Goal: Transaction & Acquisition: Purchase product/service

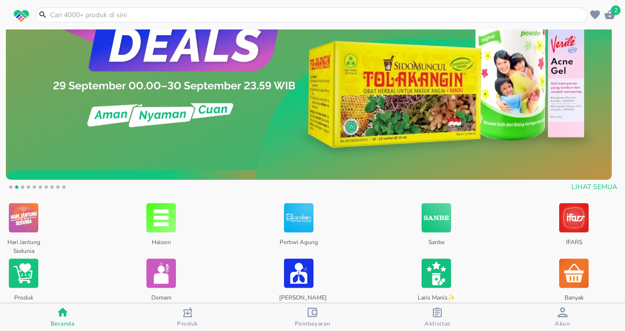
scroll to position [197, 0]
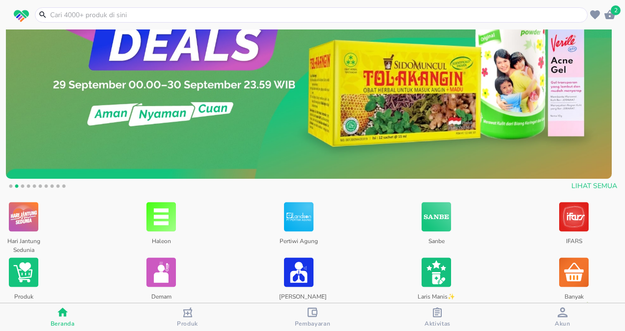
click at [168, 13] on input "text" at bounding box center [317, 15] width 536 height 10
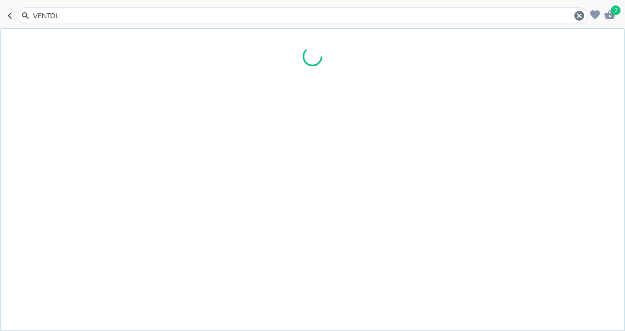
type input "VENTOLI"
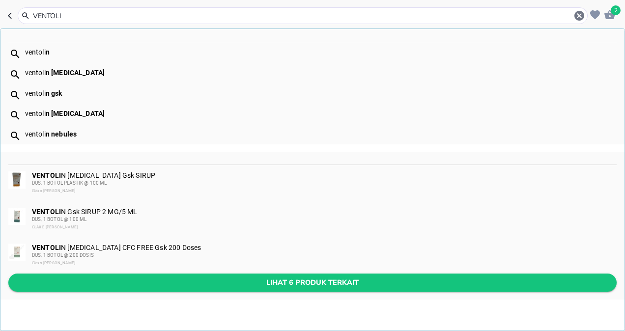
click at [282, 274] on button "Lihat 6 produk terkait" at bounding box center [312, 283] width 608 height 18
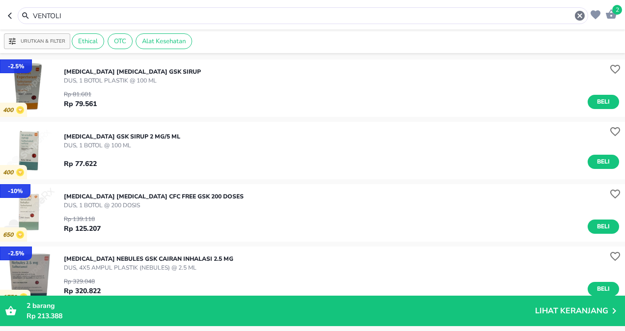
click at [143, 193] on p "[MEDICAL_DATA] [MEDICAL_DATA] CFC FREE Gsk 200 Doses" at bounding box center [154, 196] width 180 height 9
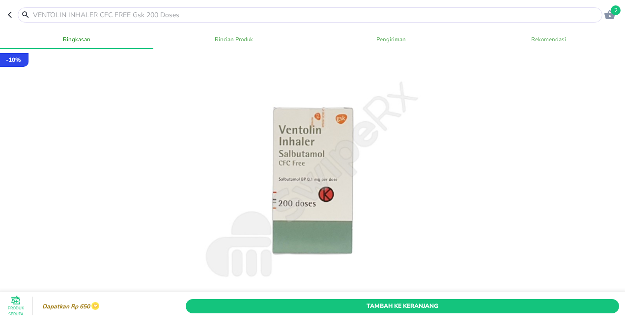
drag, startPoint x: 429, startPoint y: 290, endPoint x: 479, endPoint y: 202, distance: 100.5
click at [430, 301] on span "Tambah Ke Keranjang" at bounding box center [402, 306] width 418 height 10
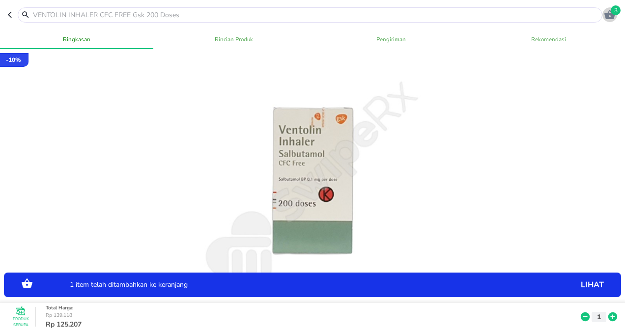
drag, startPoint x: 612, startPoint y: 17, endPoint x: 472, endPoint y: 22, distance: 139.6
click at [612, 17] on icon "button" at bounding box center [609, 14] width 11 height 9
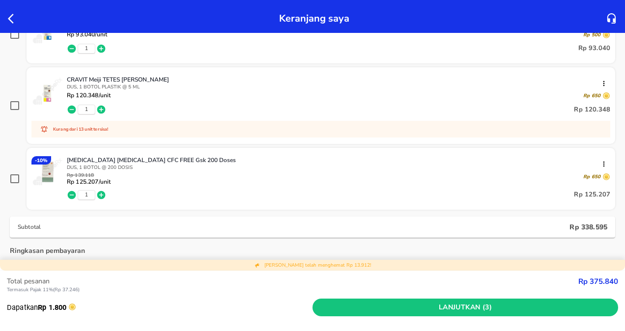
scroll to position [74, 0]
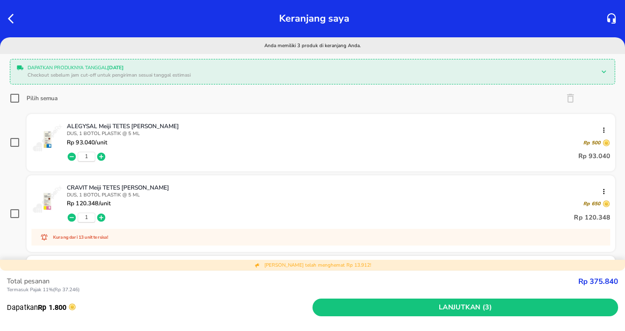
click at [18, 97] on input "Pilih semua" at bounding box center [15, 98] width 10 height 10
checkbox input "true"
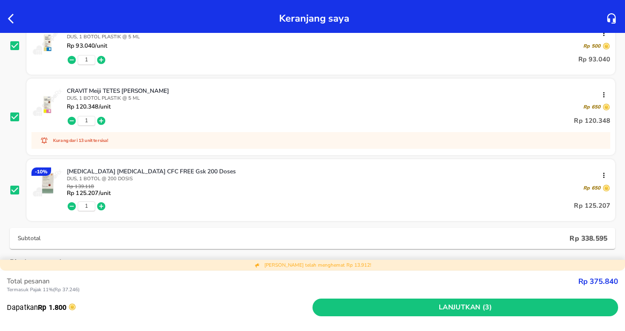
scroll to position [172, 0]
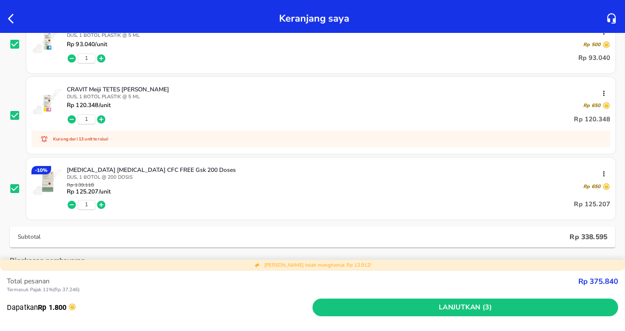
click at [133, 89] on p "CRAVIT Meiji TETES [PERSON_NAME]" at bounding box center [334, 89] width 535 height 8
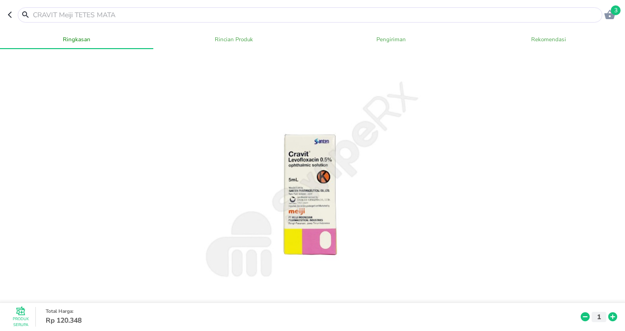
scroll to position [246, 0]
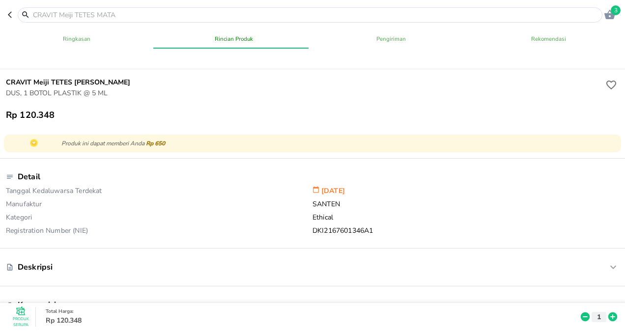
click at [11, 18] on icon "button" at bounding box center [12, 15] width 8 height 8
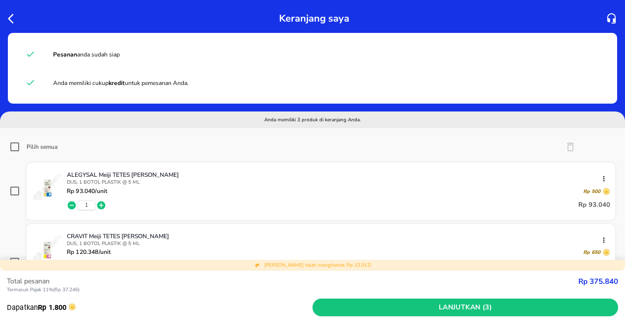
click at [147, 175] on p "ALEGYSAL Meiji TETES [PERSON_NAME]" at bounding box center [334, 175] width 535 height 8
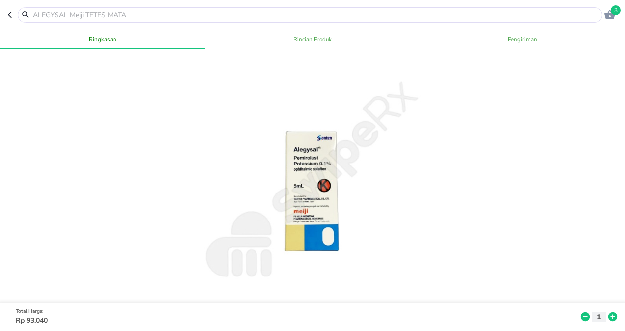
click at [9, 14] on icon "button" at bounding box center [10, 15] width 4 height 6
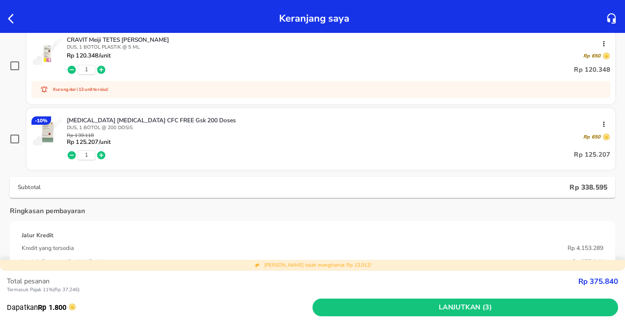
scroll to position [49, 0]
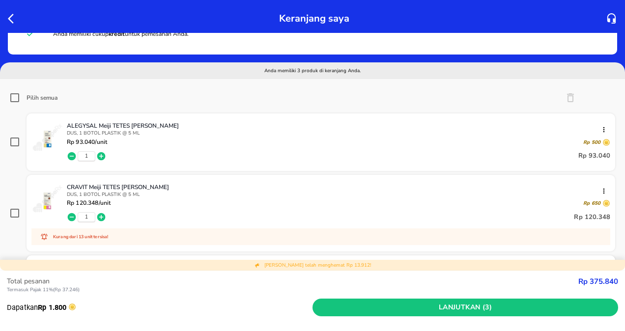
click at [14, 96] on input "Pilih semua" at bounding box center [15, 98] width 10 height 10
checkbox input "true"
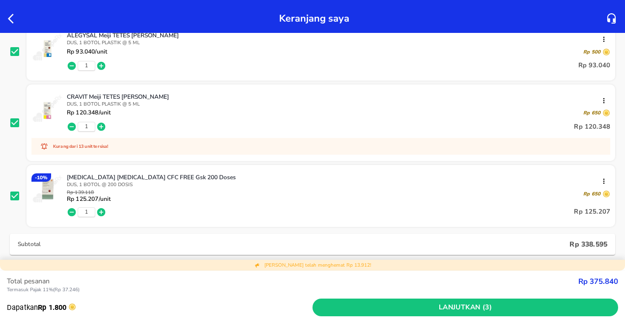
scroll to position [147, 0]
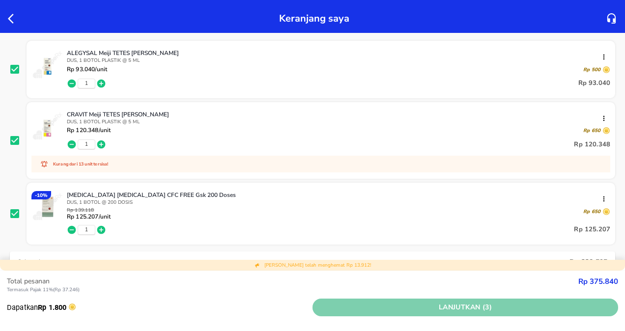
click at [484, 309] on span "Lanjutkan (3)" at bounding box center [465, 308] width 298 height 12
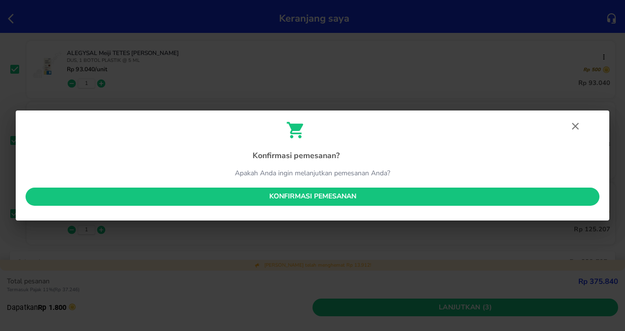
click at [329, 196] on span "Konfirmasi pemesanan" at bounding box center [312, 197] width 558 height 12
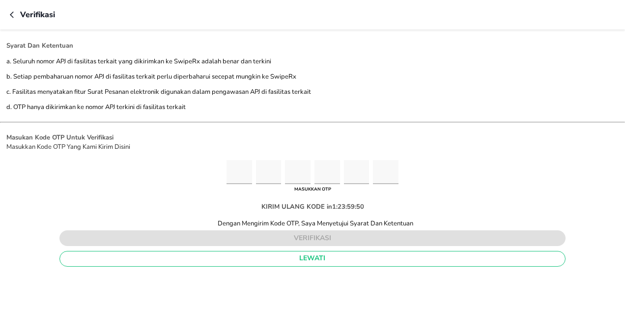
click at [236, 173] on input "Please enter OTP character 1" at bounding box center [239, 172] width 26 height 24
type input "8"
type input "1"
type input "7"
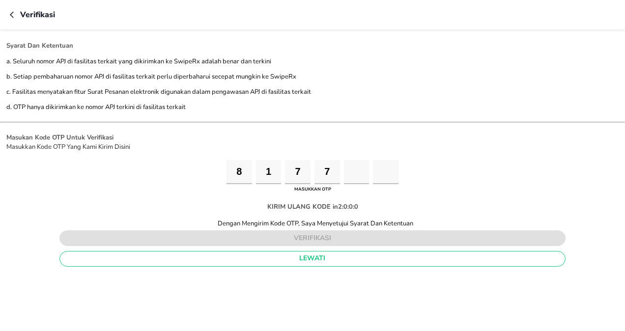
type input "6"
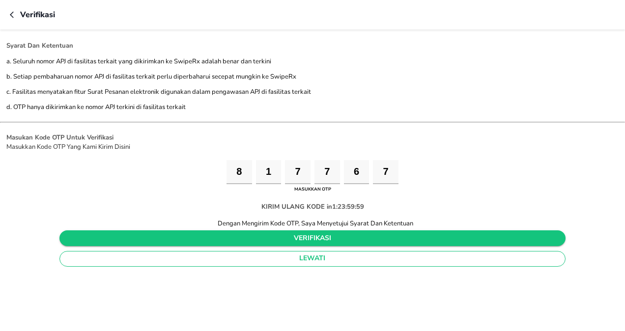
type input "7"
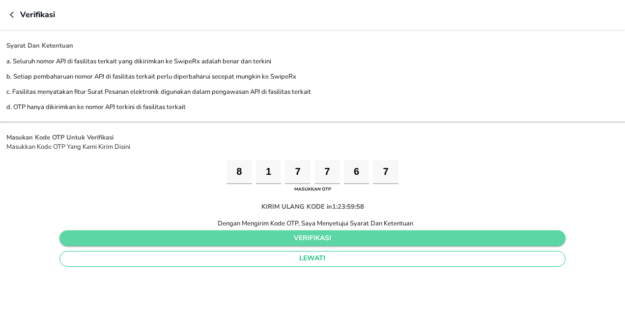
click at [309, 241] on span "verifikasi" at bounding box center [312, 238] width 490 height 12
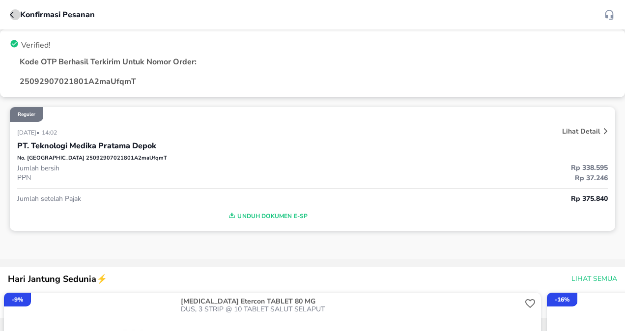
click at [11, 16] on icon "button" at bounding box center [12, 14] width 4 height 6
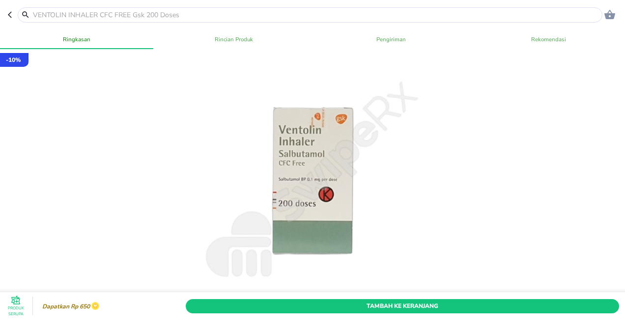
scroll to position [147, 0]
